Goal: Task Accomplishment & Management: Manage account settings

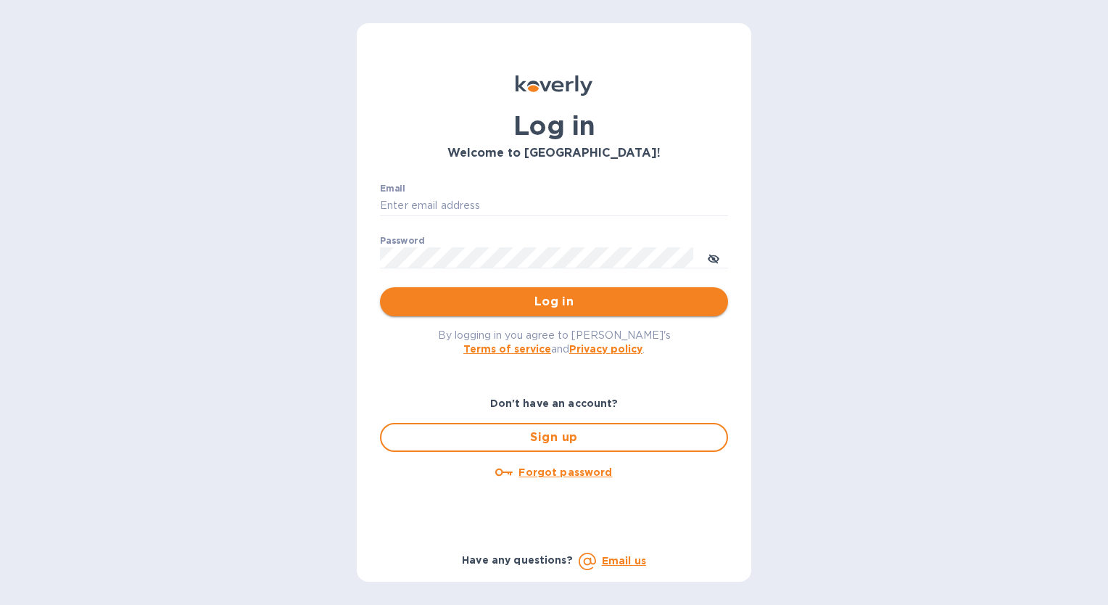
type input "chris@hsmarineprops.com"
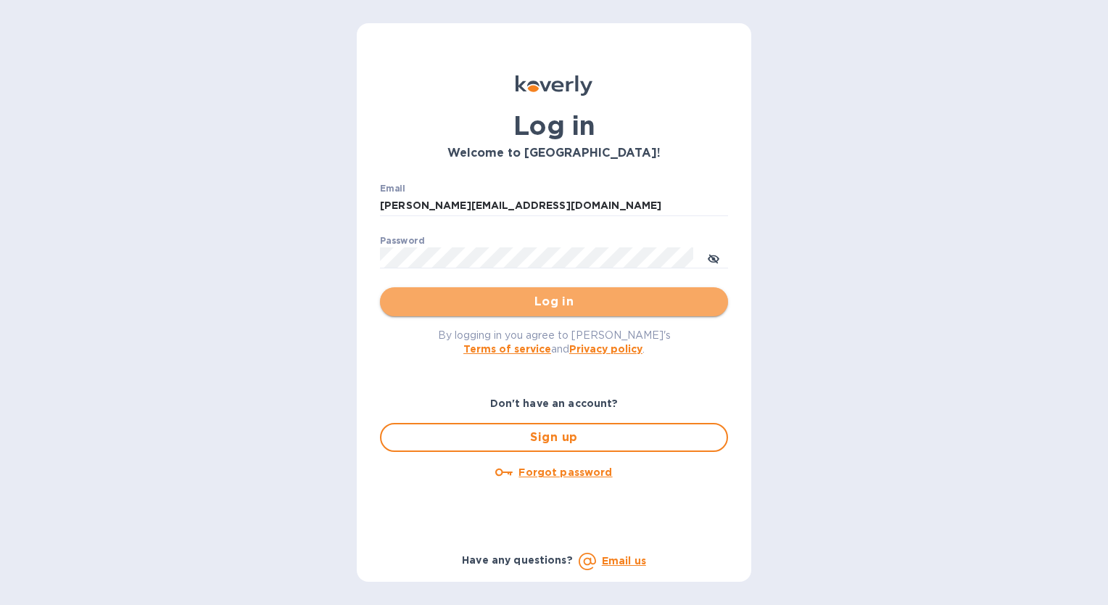
click at [566, 307] on span "Log in" at bounding box center [554, 301] width 325 height 17
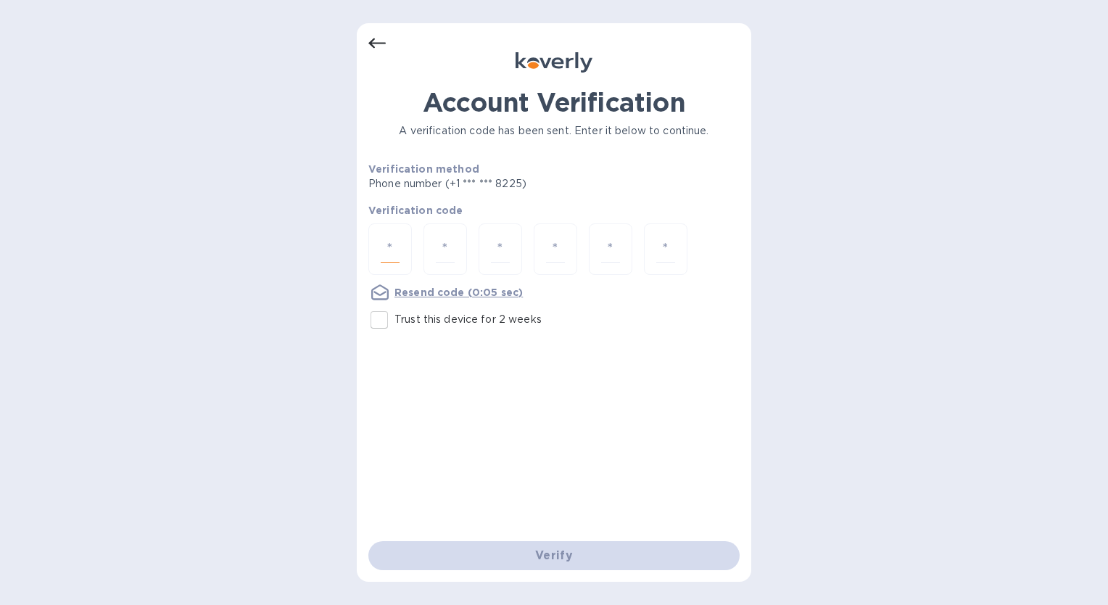
click at [393, 247] on input "number" at bounding box center [390, 249] width 19 height 27
type input "7"
type input "0"
type input "7"
type input "2"
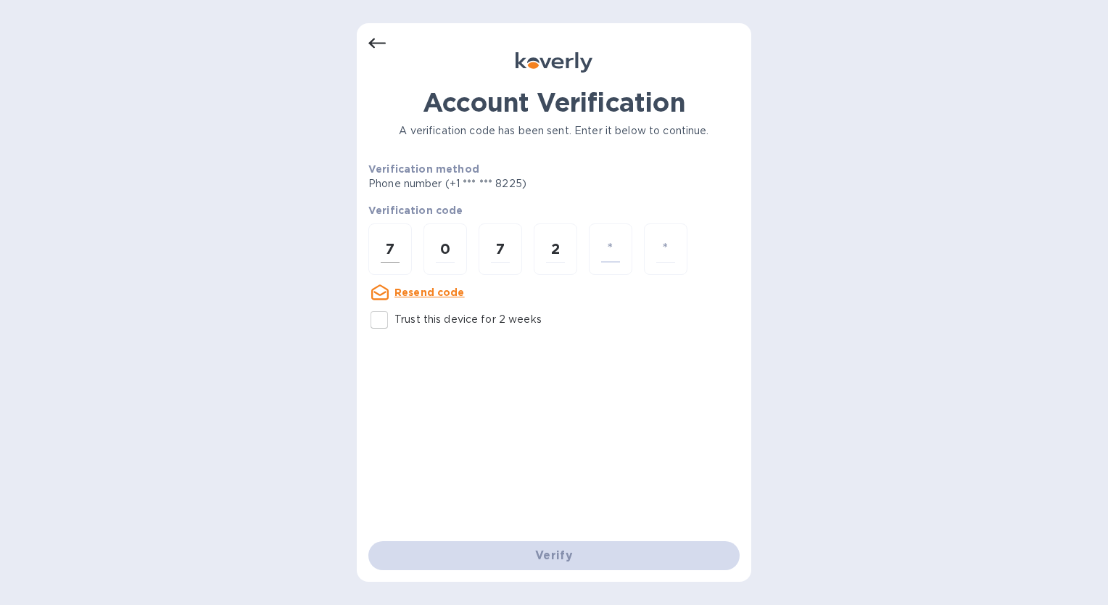
type input "1"
type input "4"
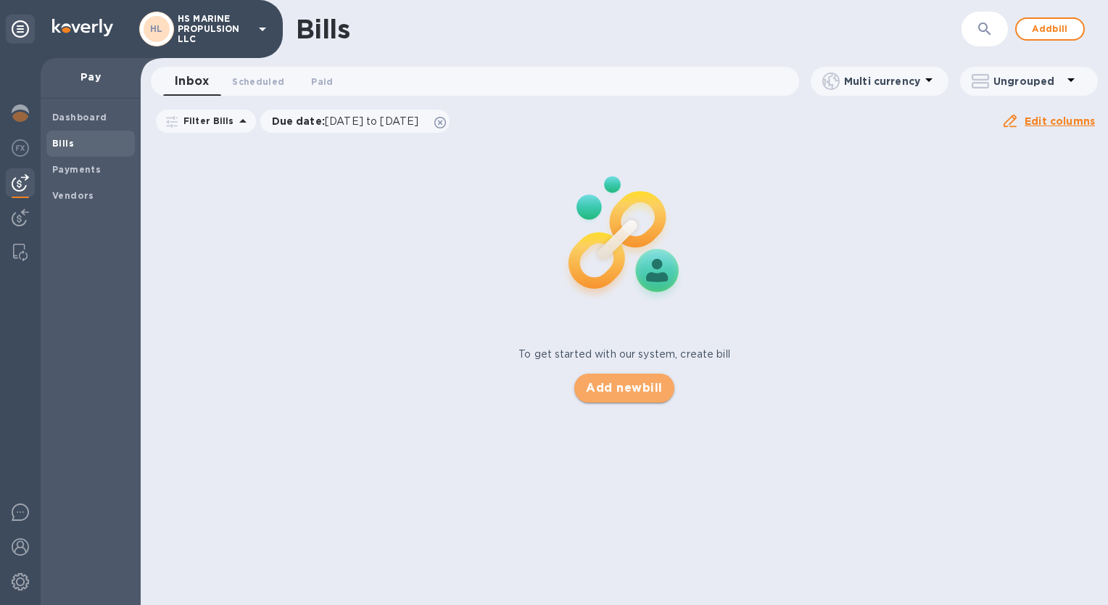
click at [641, 388] on span "Add new bill" at bounding box center [624, 387] width 76 height 17
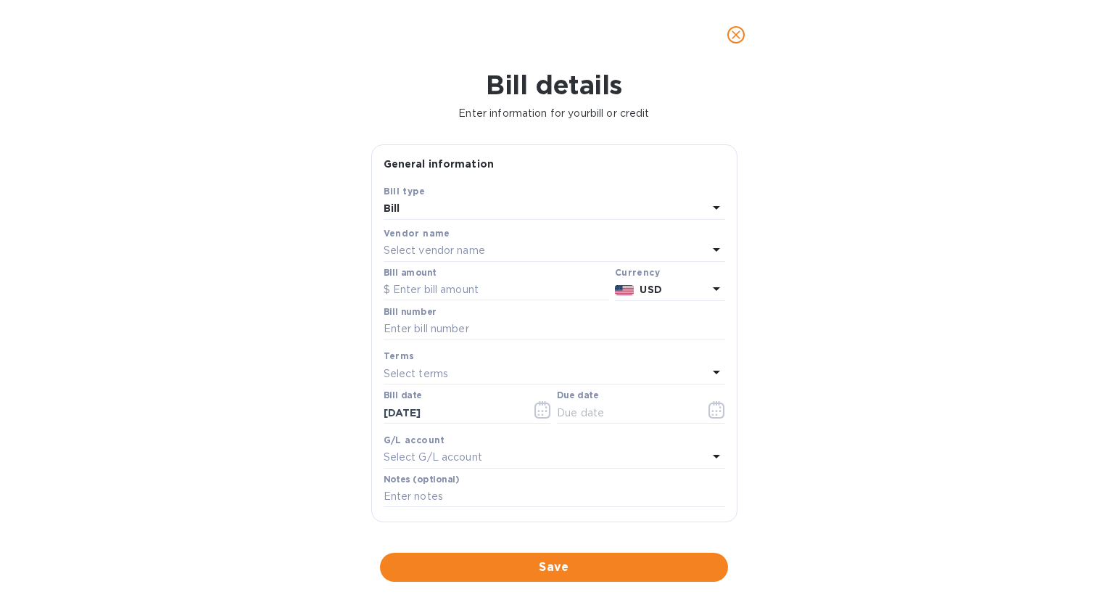
click at [713, 249] on icon at bounding box center [716, 250] width 7 height 4
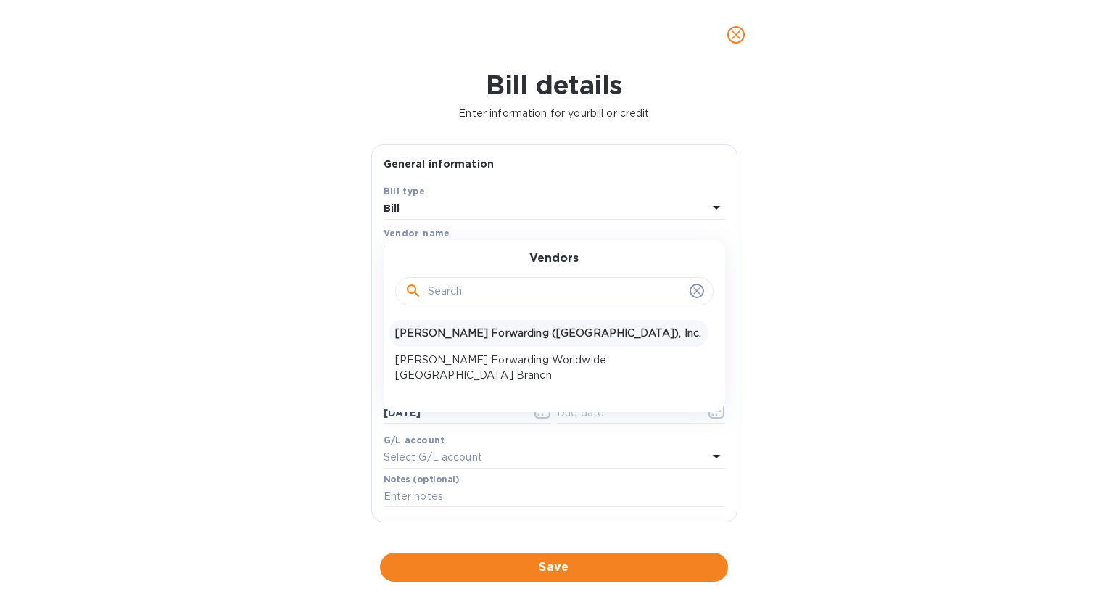
click at [468, 331] on p "[PERSON_NAME] Forwarding ([GEOGRAPHIC_DATA]), Inc." at bounding box center [548, 333] width 307 height 15
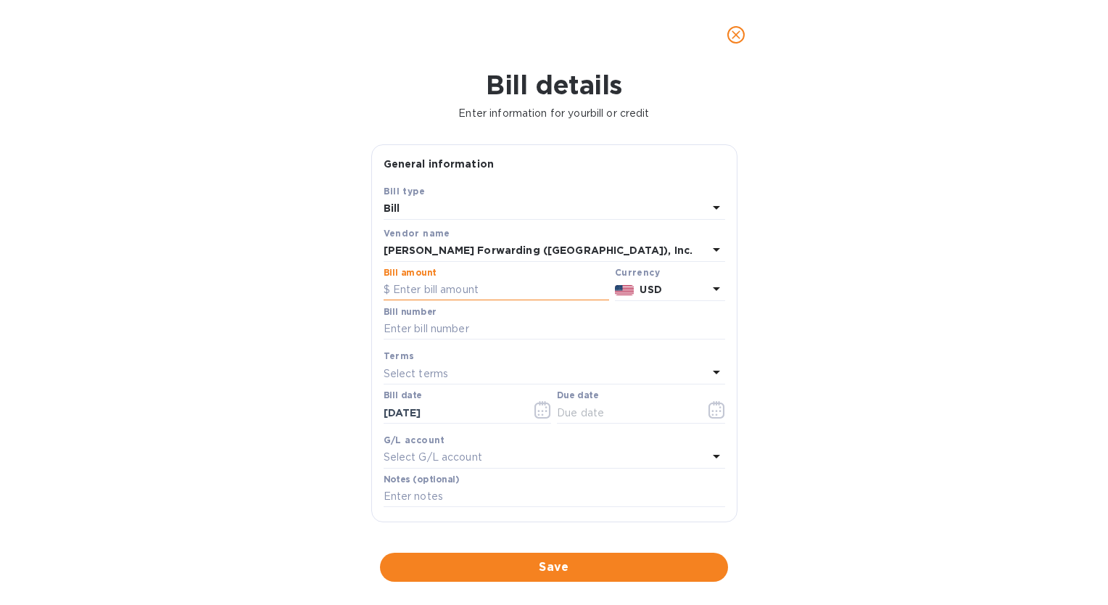
click at [442, 290] on input "text" at bounding box center [496, 290] width 225 height 22
type input "430.00"
click at [434, 325] on input "text" at bounding box center [555, 329] width 342 height 22
type input "BNA503386305"
click at [713, 368] on icon at bounding box center [716, 371] width 17 height 17
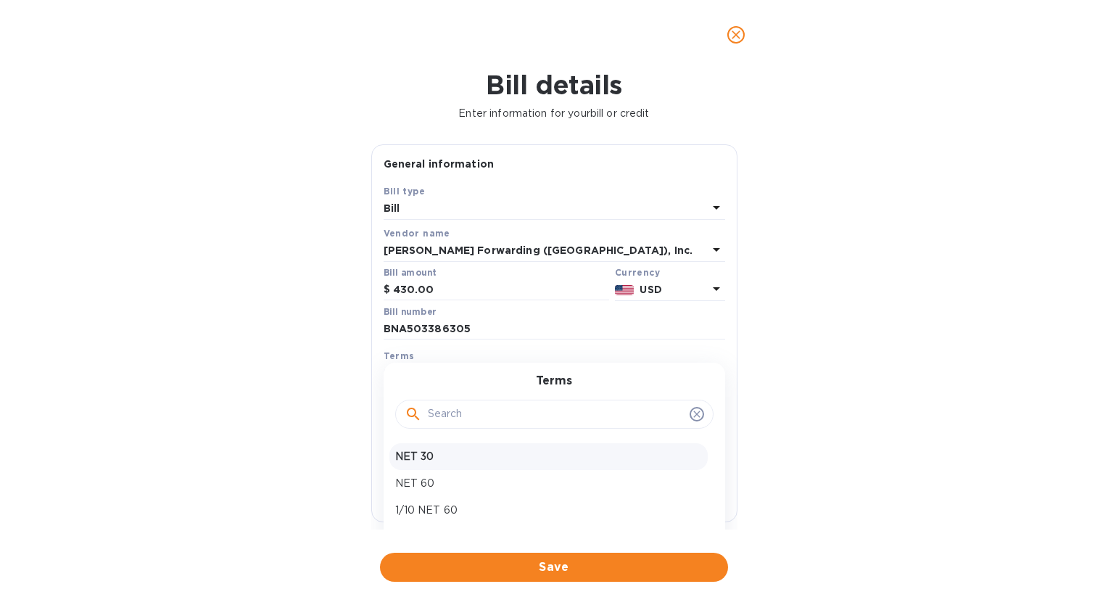
click at [427, 455] on p "NET 30" at bounding box center [548, 456] width 307 height 15
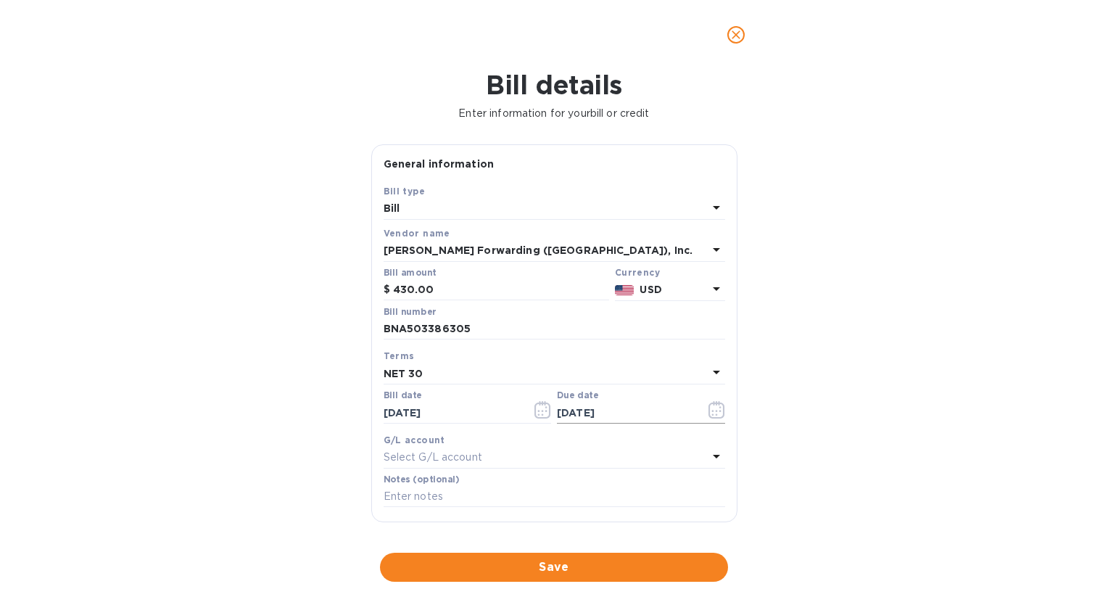
click at [709, 407] on icon "button" at bounding box center [716, 409] width 17 height 17
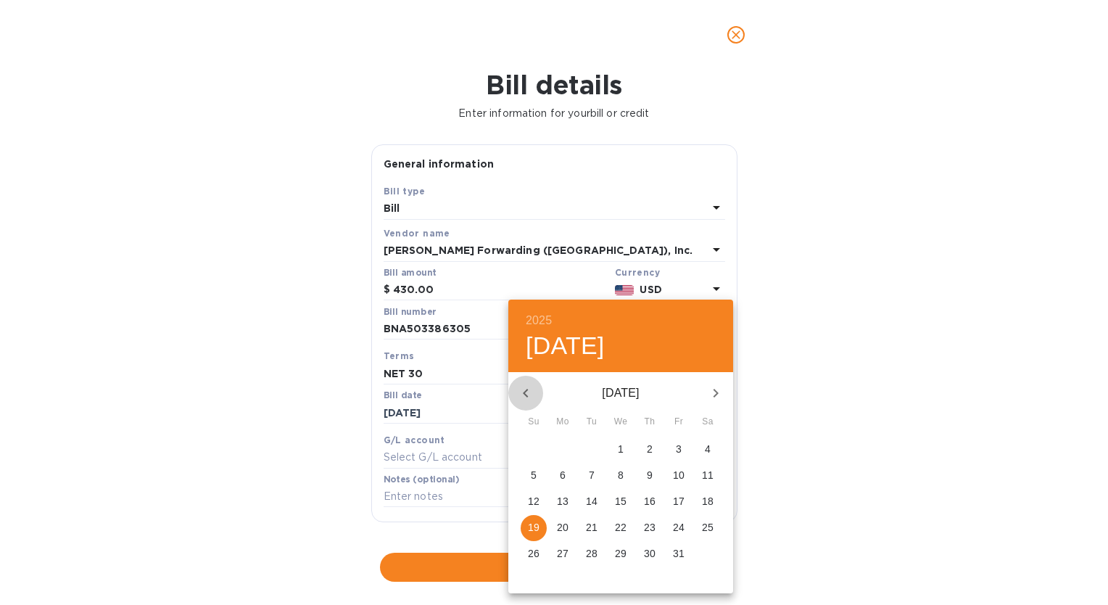
click at [526, 393] on icon "button" at bounding box center [525, 392] width 17 height 17
click at [676, 523] on p "26" at bounding box center [679, 527] width 12 height 15
type input "[DATE]"
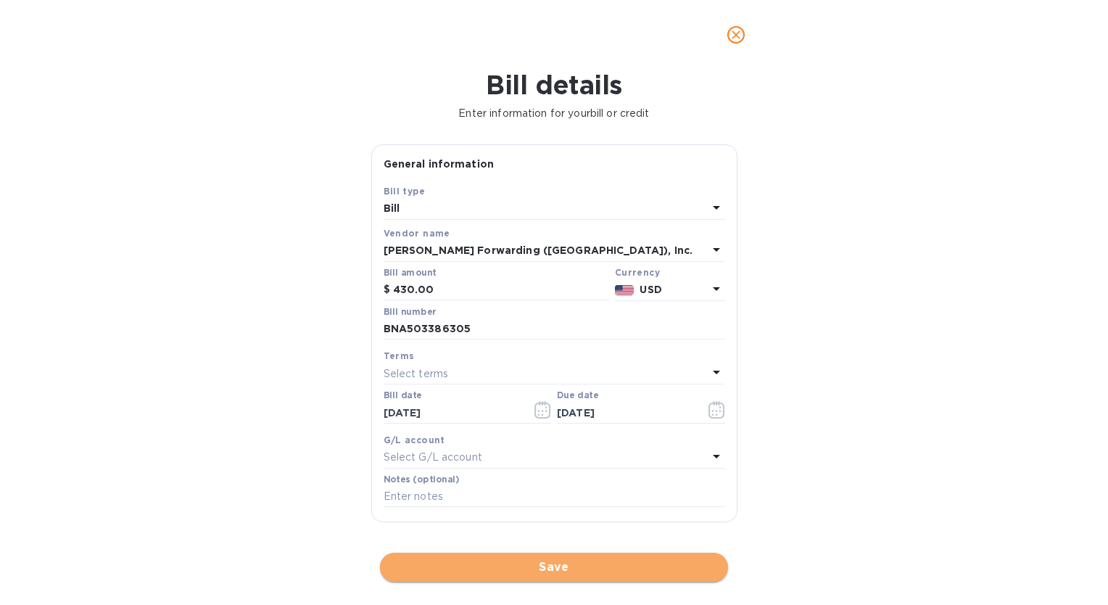
click at [575, 568] on span "Save" at bounding box center [554, 566] width 325 height 17
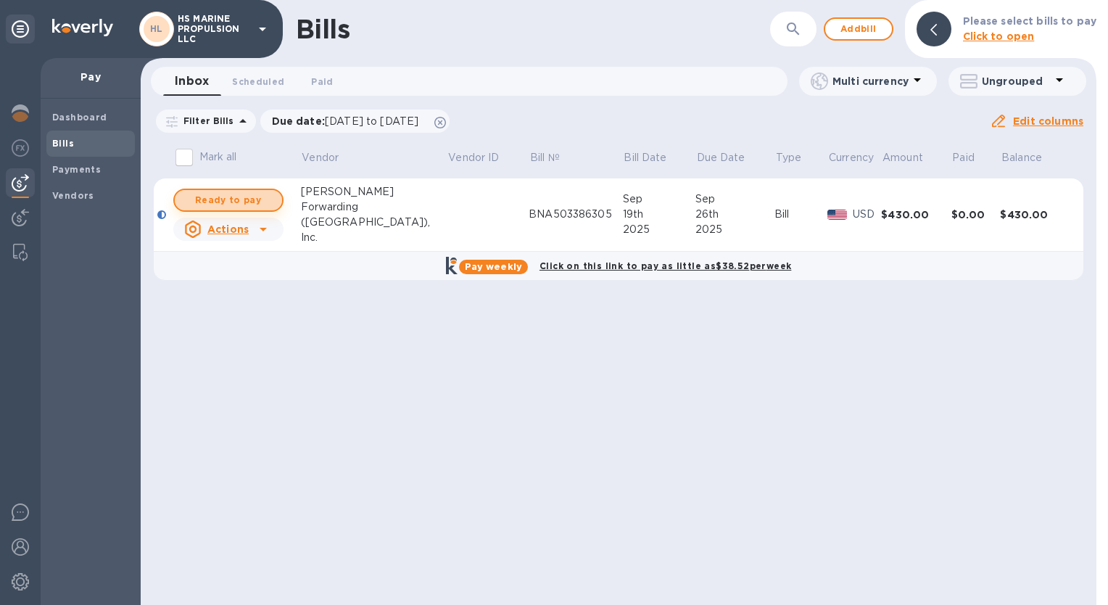
click at [249, 202] on span "Ready to pay" at bounding box center [228, 199] width 84 height 17
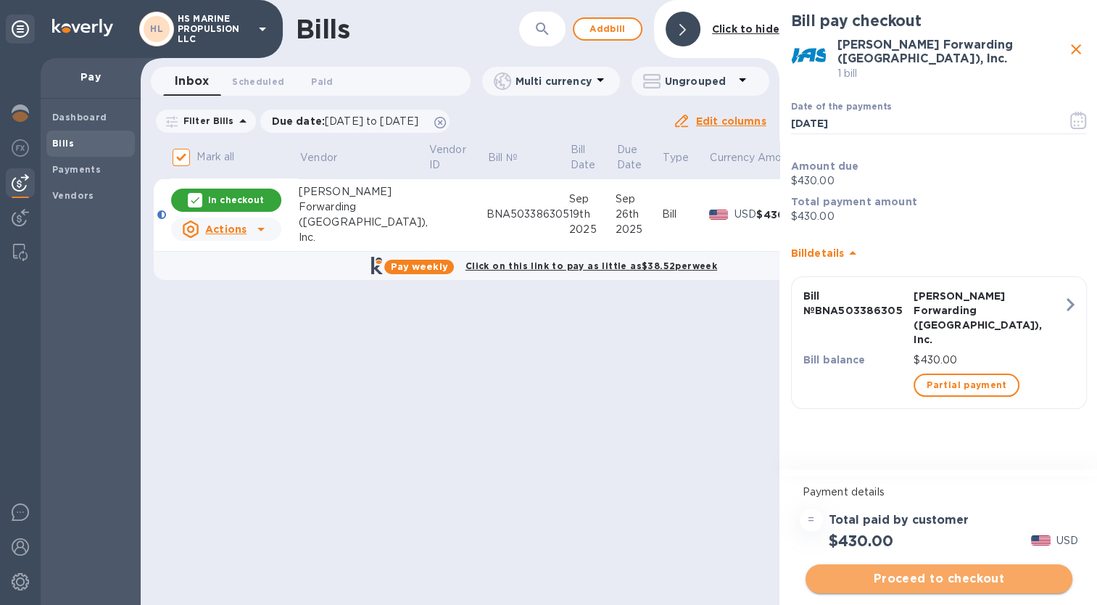
click at [928, 579] on span "Proceed to checkout" at bounding box center [939, 578] width 244 height 17
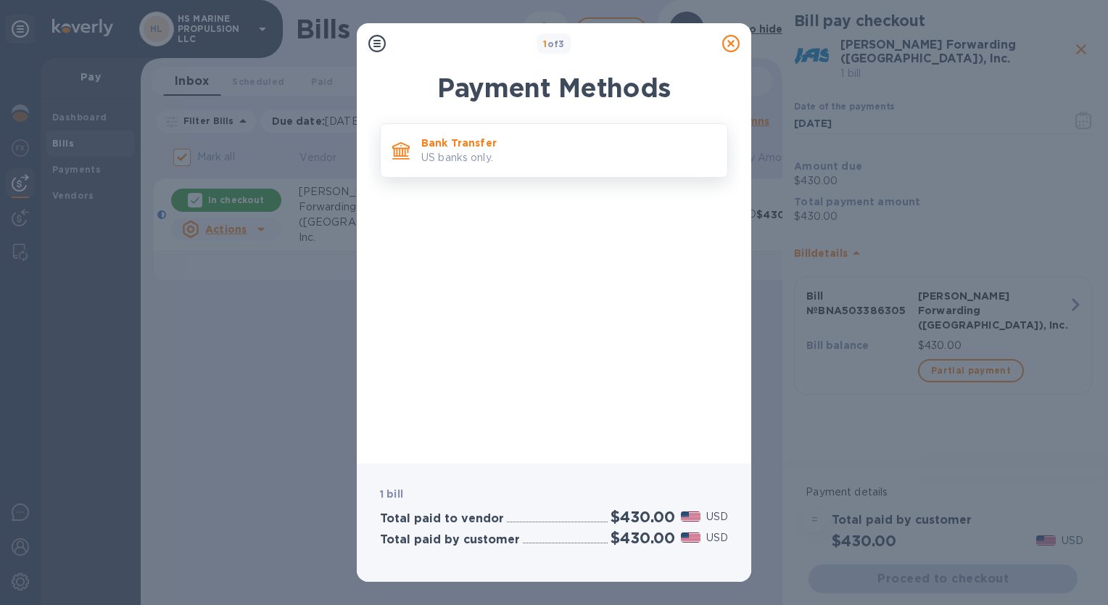
click at [411, 150] on div at bounding box center [400, 150] width 29 height 29
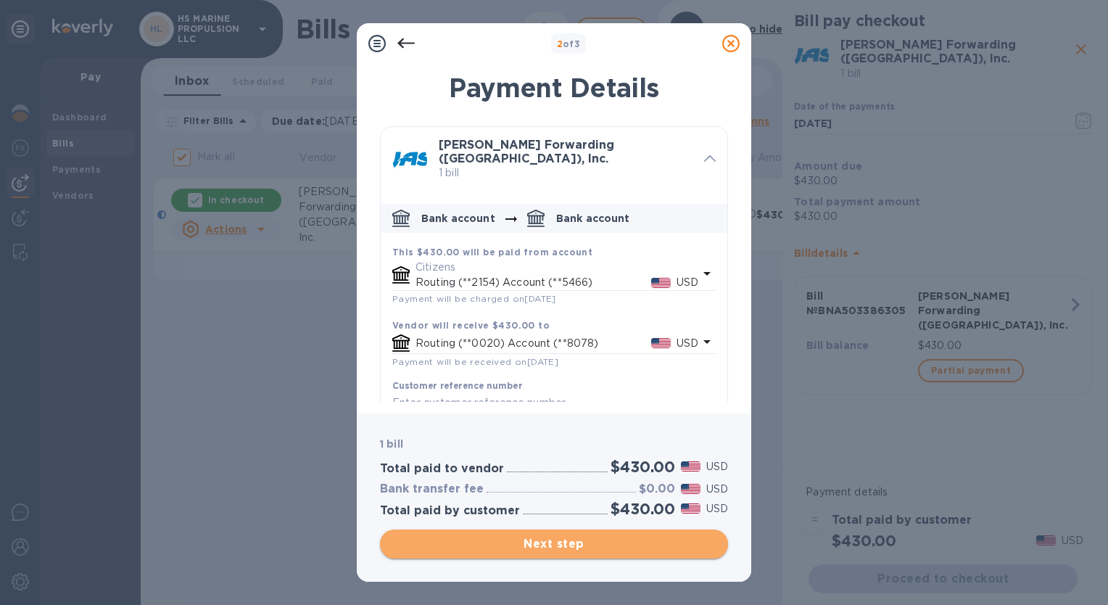
click at [563, 544] on span "Next step" at bounding box center [554, 543] width 325 height 17
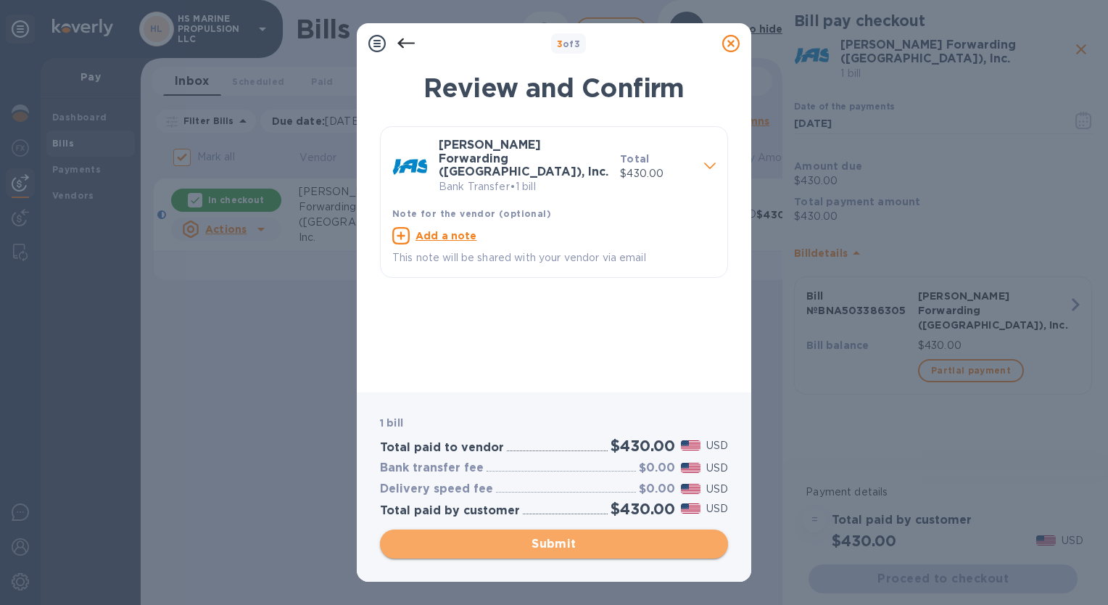
click at [563, 544] on span "Submit" at bounding box center [554, 543] width 325 height 17
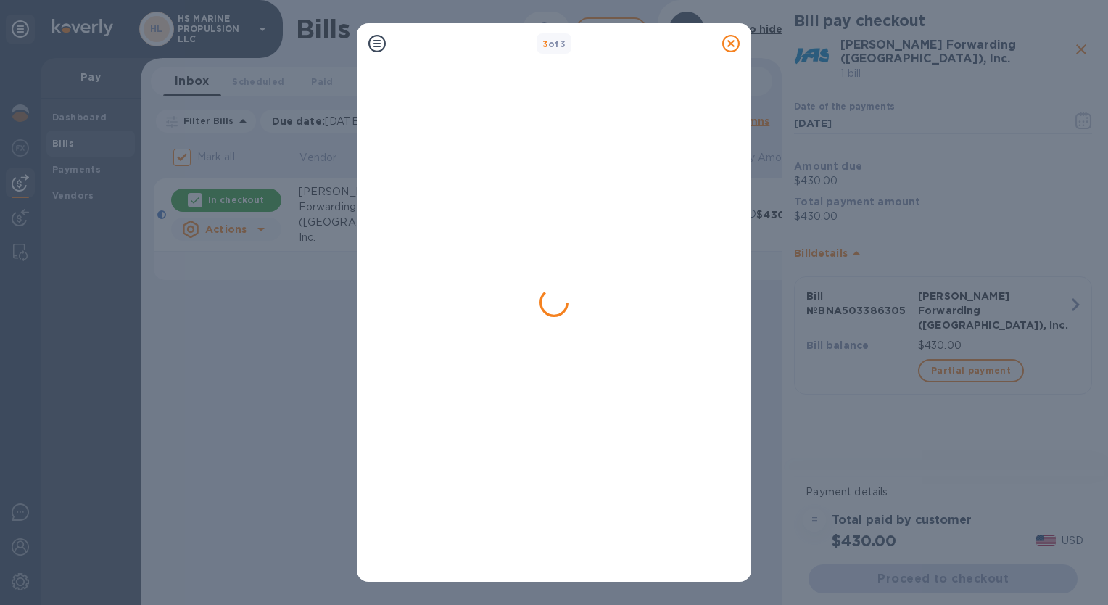
checkbox input "false"
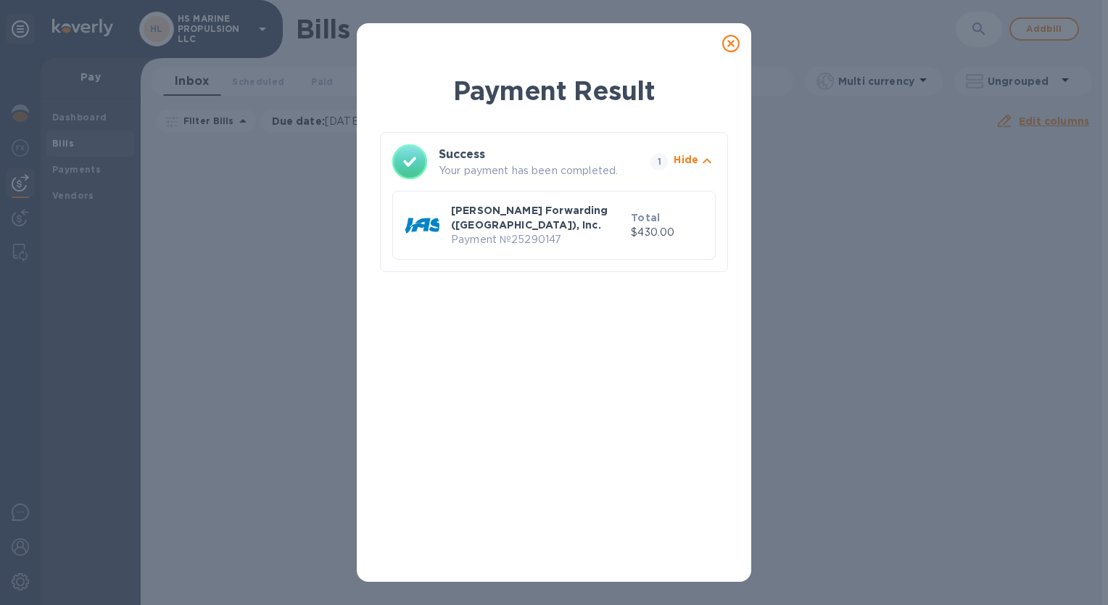
click at [735, 44] on icon at bounding box center [730, 43] width 17 height 17
